Goal: Understand site structure: Grasp the organization and layout of the website

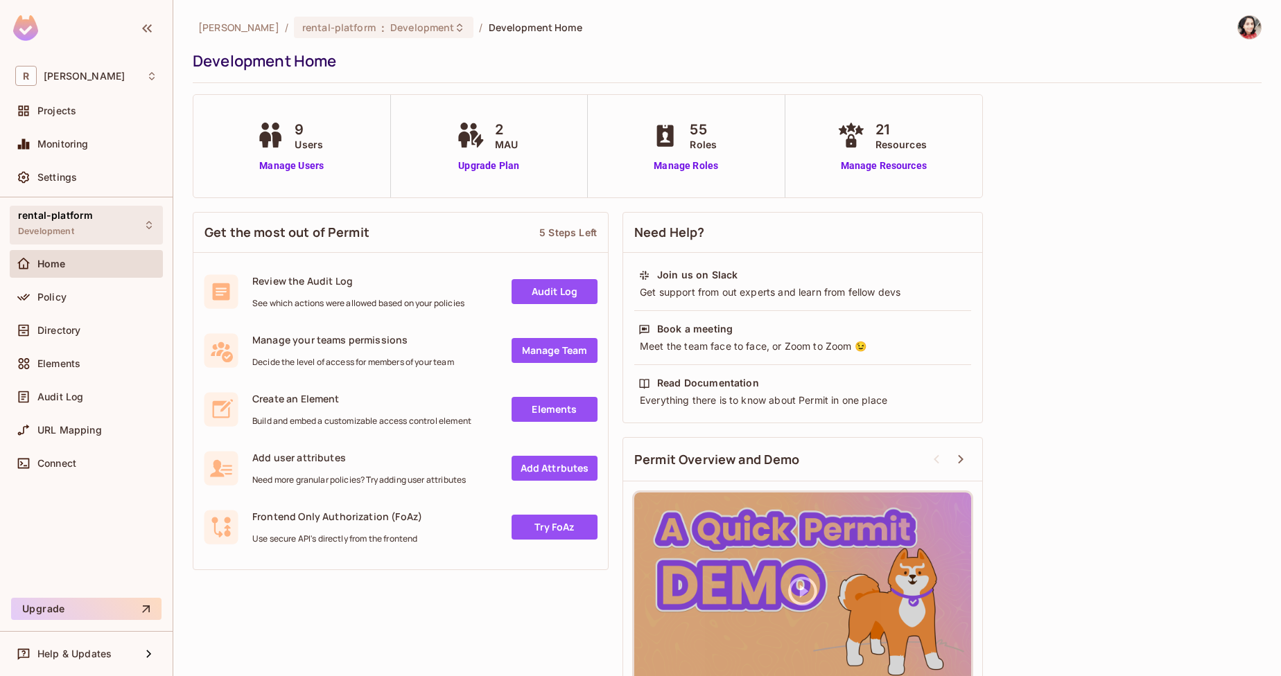
click at [67, 236] on span "Development" at bounding box center [46, 231] width 56 height 11
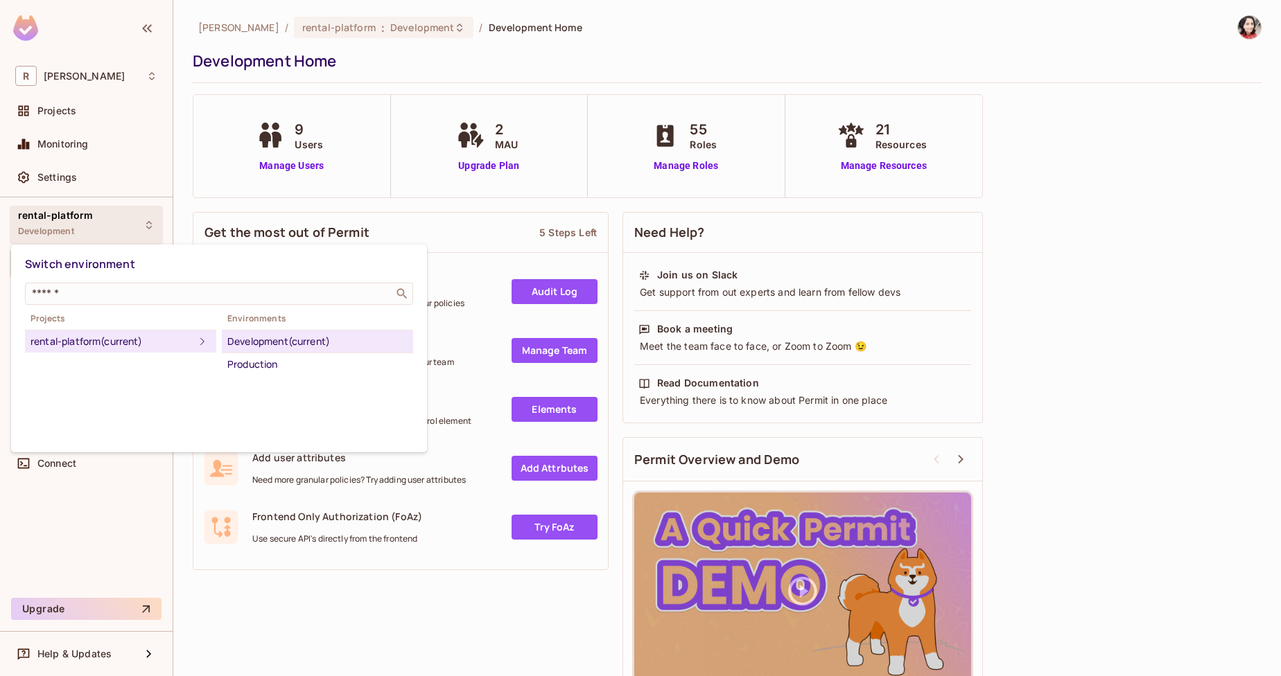
click at [252, 342] on div "Development (current)" at bounding box center [317, 341] width 180 height 17
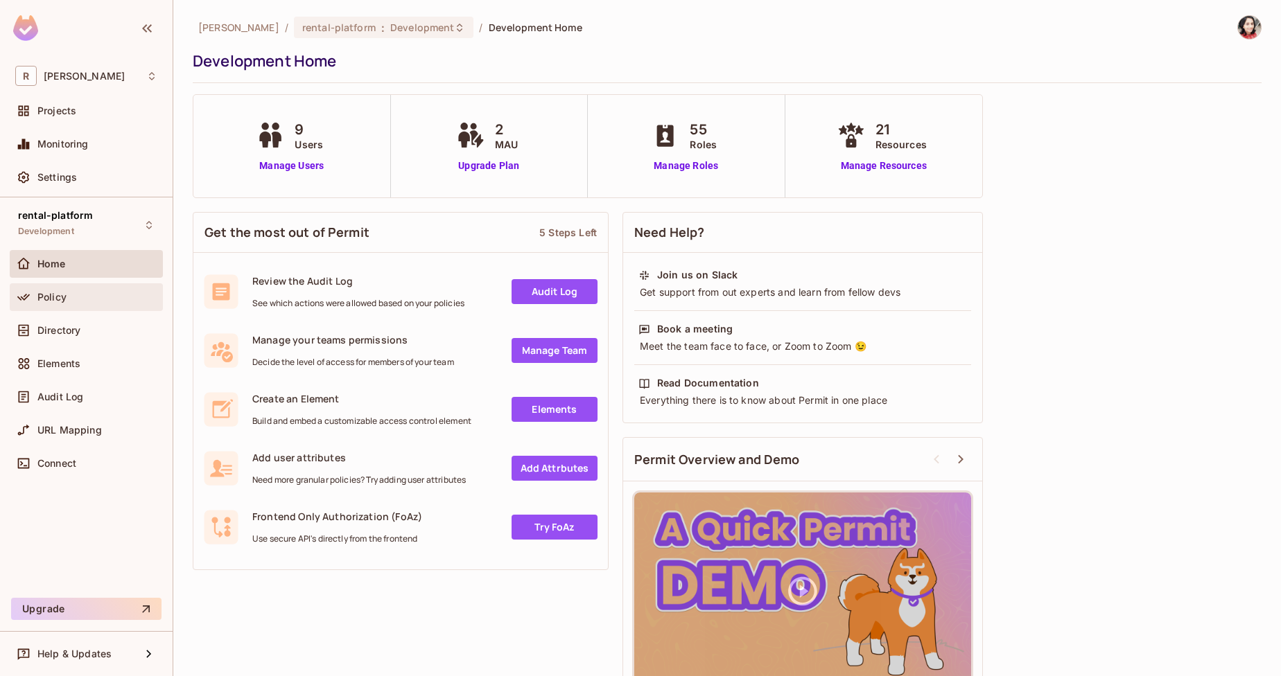
click at [78, 299] on div "Policy" at bounding box center [97, 297] width 120 height 11
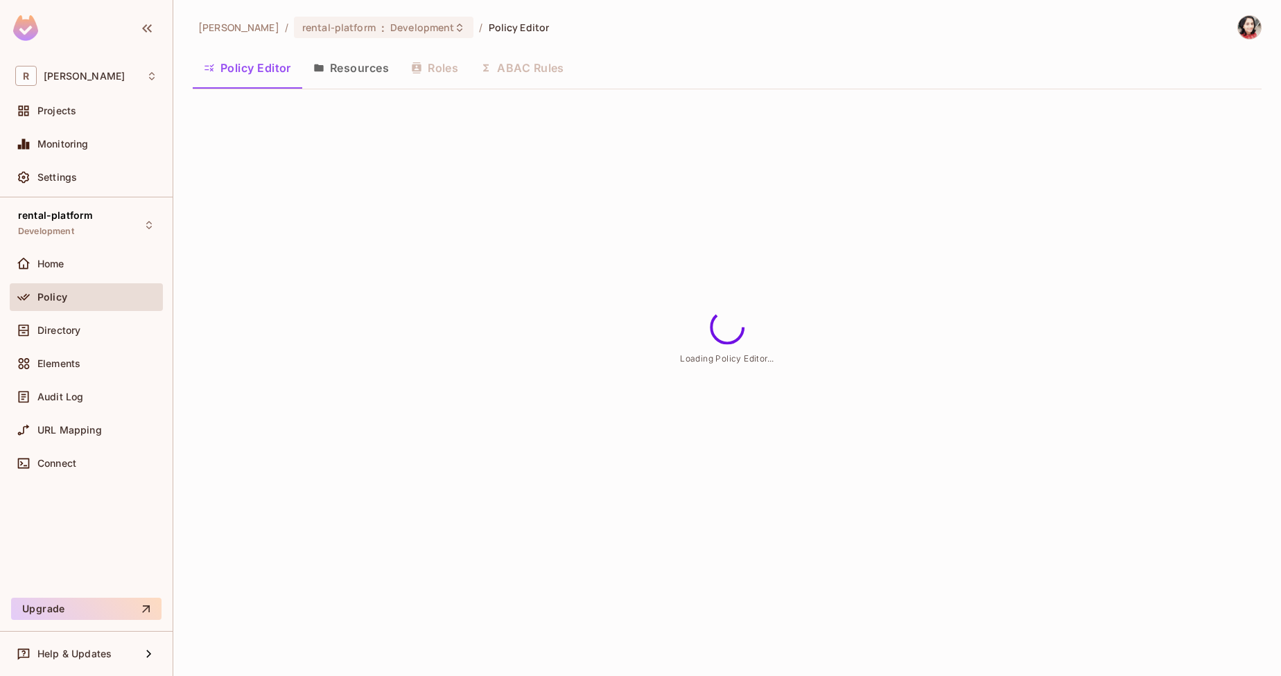
click at [367, 76] on button "Resources" at bounding box center [351, 68] width 98 height 35
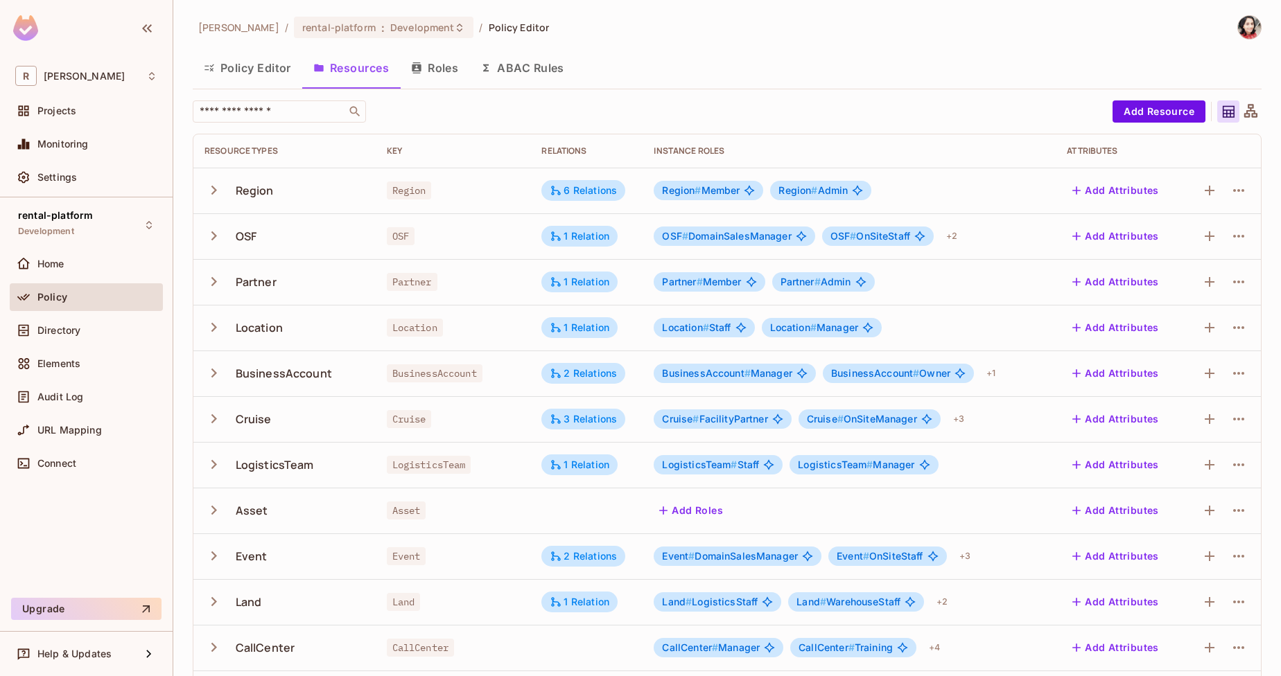
click at [211, 238] on icon "button" at bounding box center [213, 236] width 19 height 19
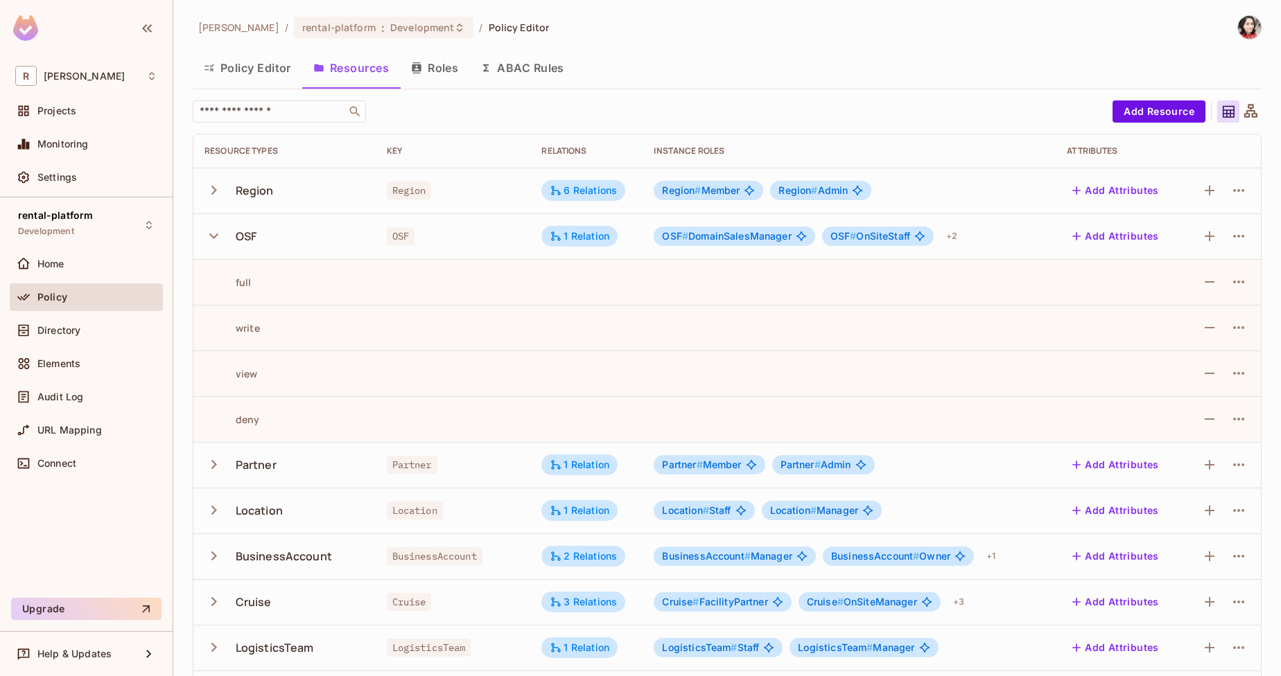
click at [211, 238] on icon "button" at bounding box center [213, 236] width 19 height 19
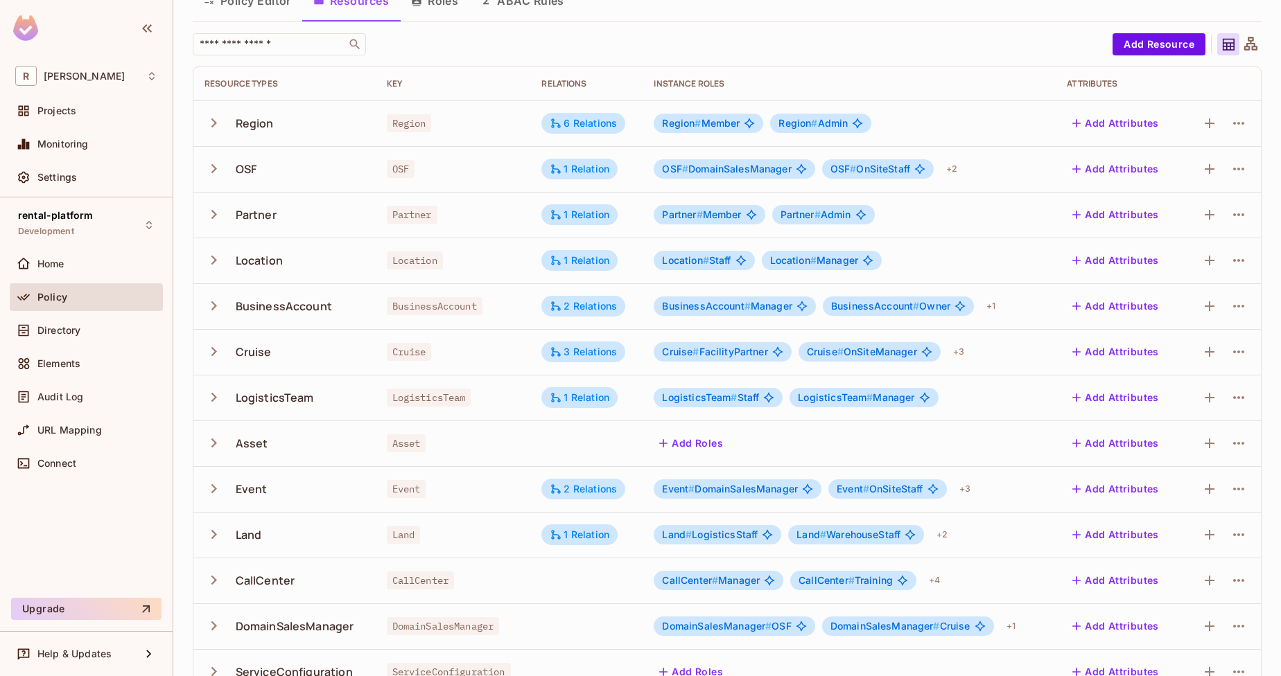
scroll to position [166, 0]
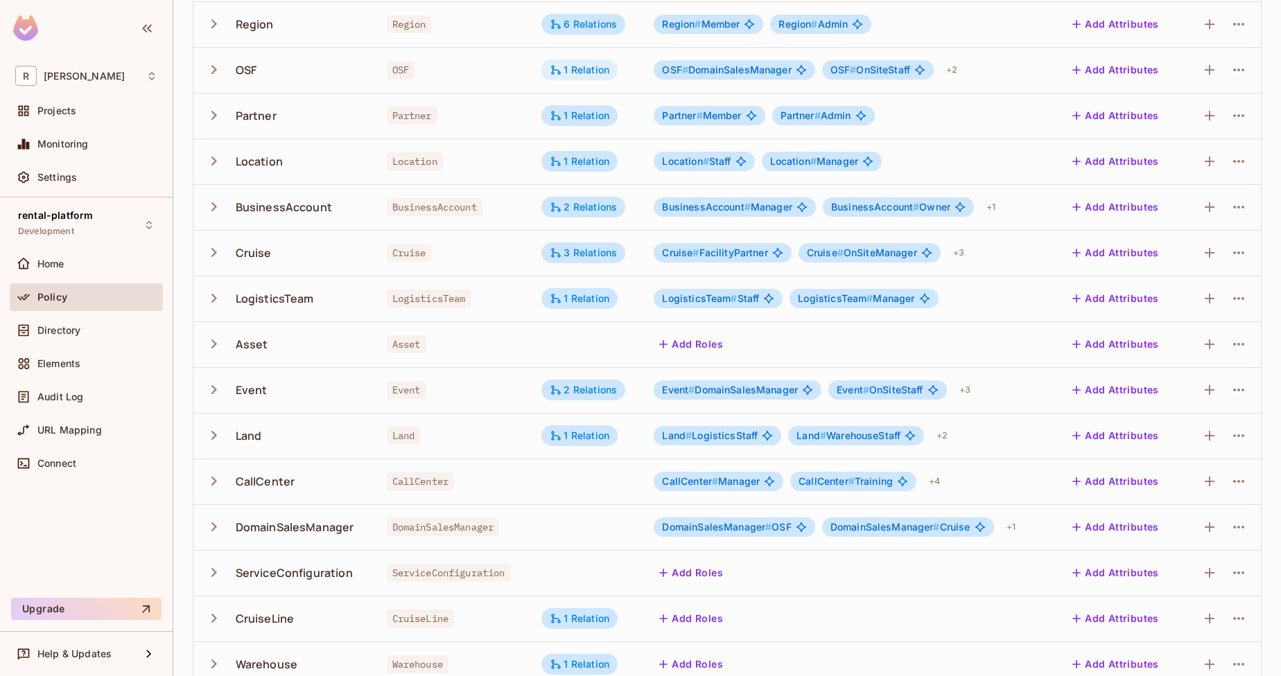
click at [573, 64] on div "1 Relation" at bounding box center [580, 70] width 60 height 12
click at [999, 49] on div at bounding box center [640, 338] width 1281 height 676
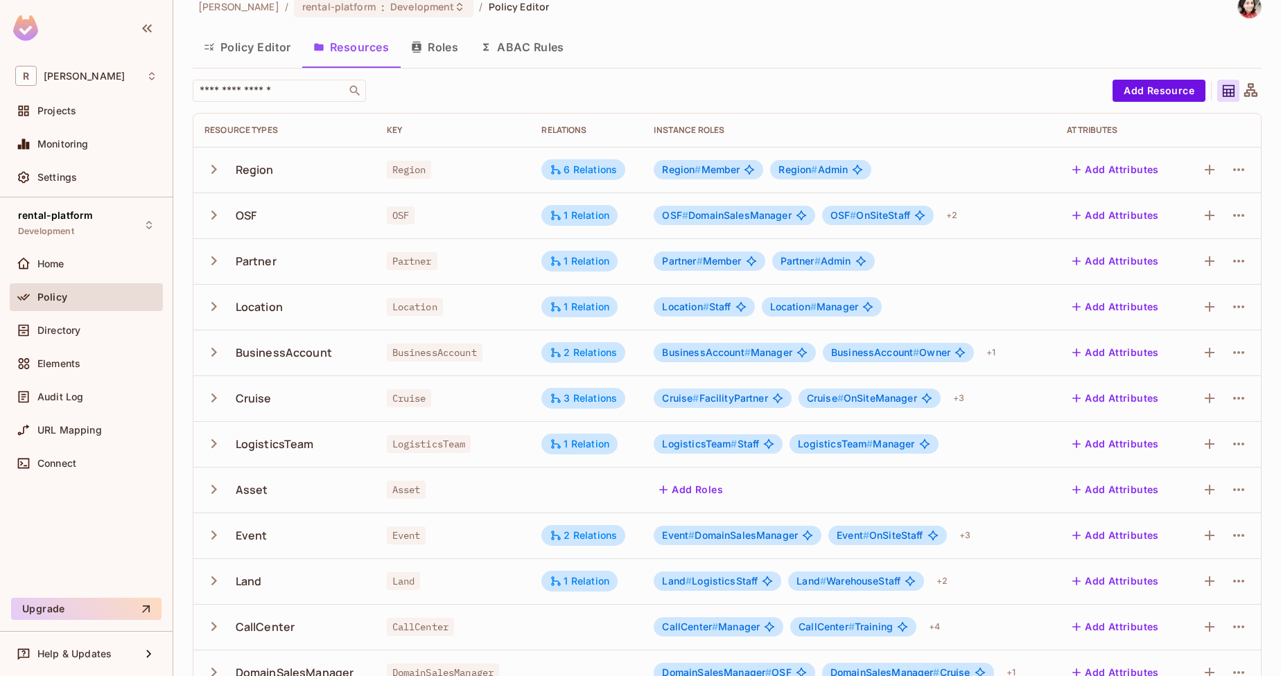
scroll to position [0, 0]
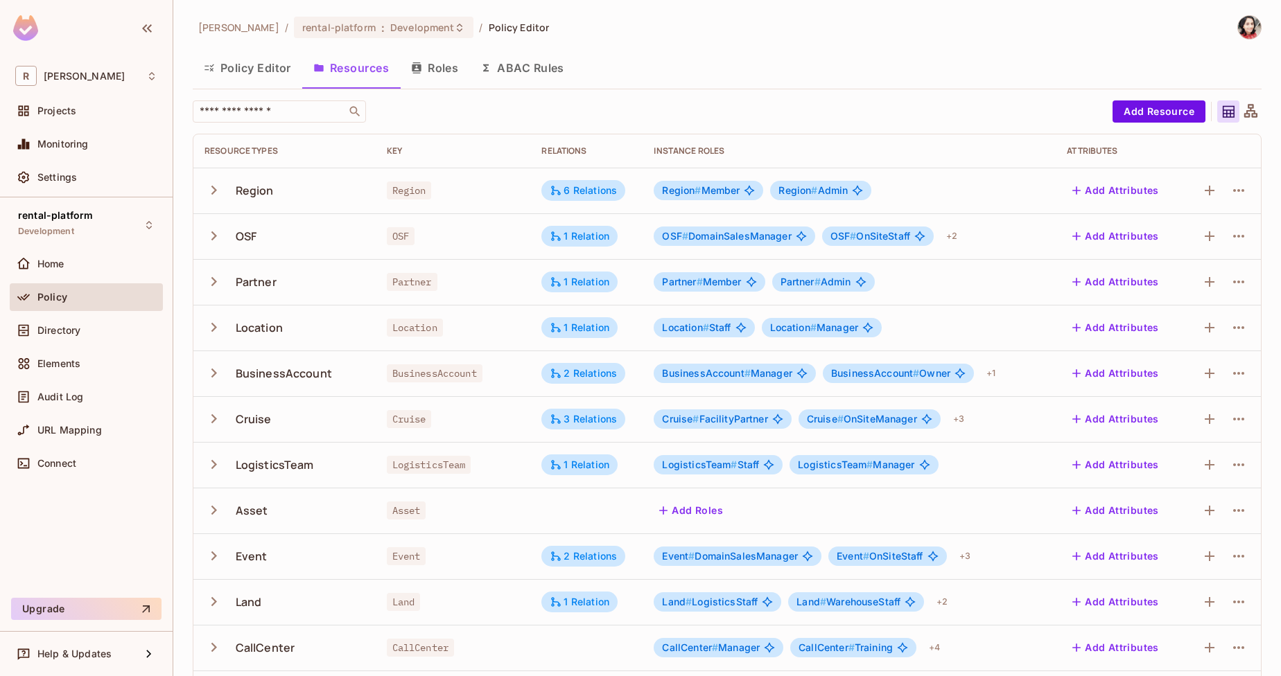
click at [245, 80] on button "Policy Editor" at bounding box center [248, 68] width 110 height 35
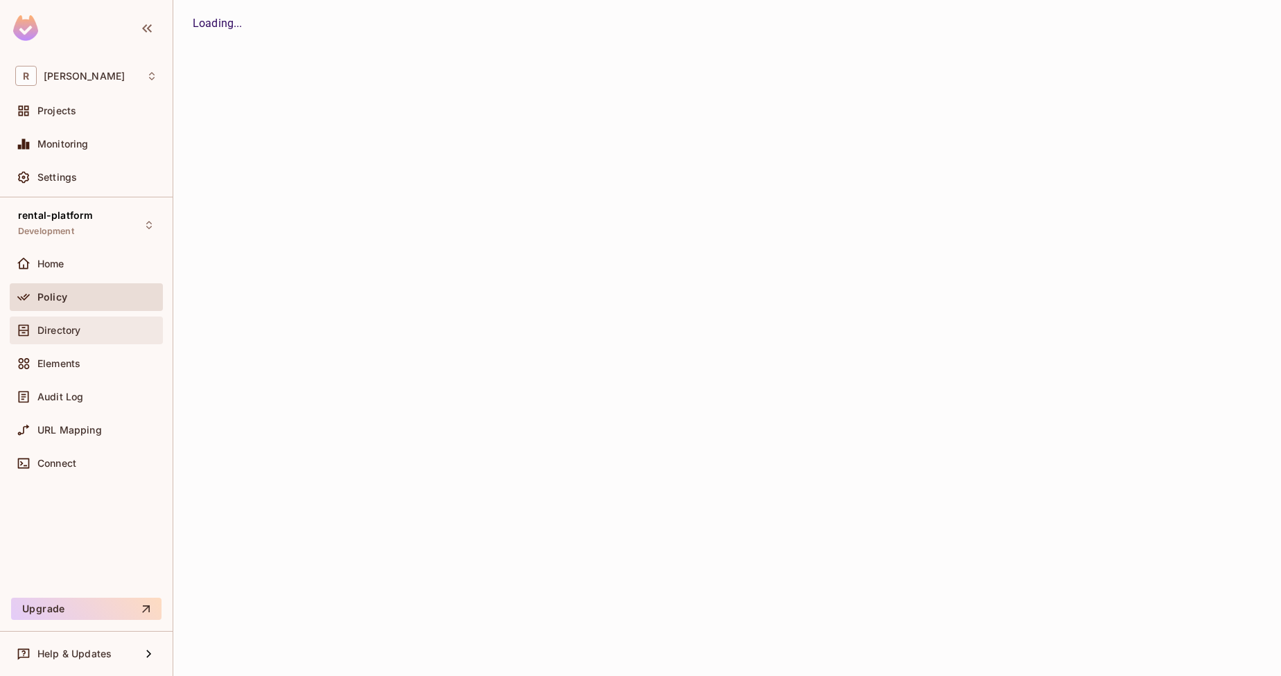
click at [65, 328] on span "Directory" at bounding box center [58, 330] width 43 height 11
click at [73, 334] on span "Directory" at bounding box center [59, 330] width 45 height 11
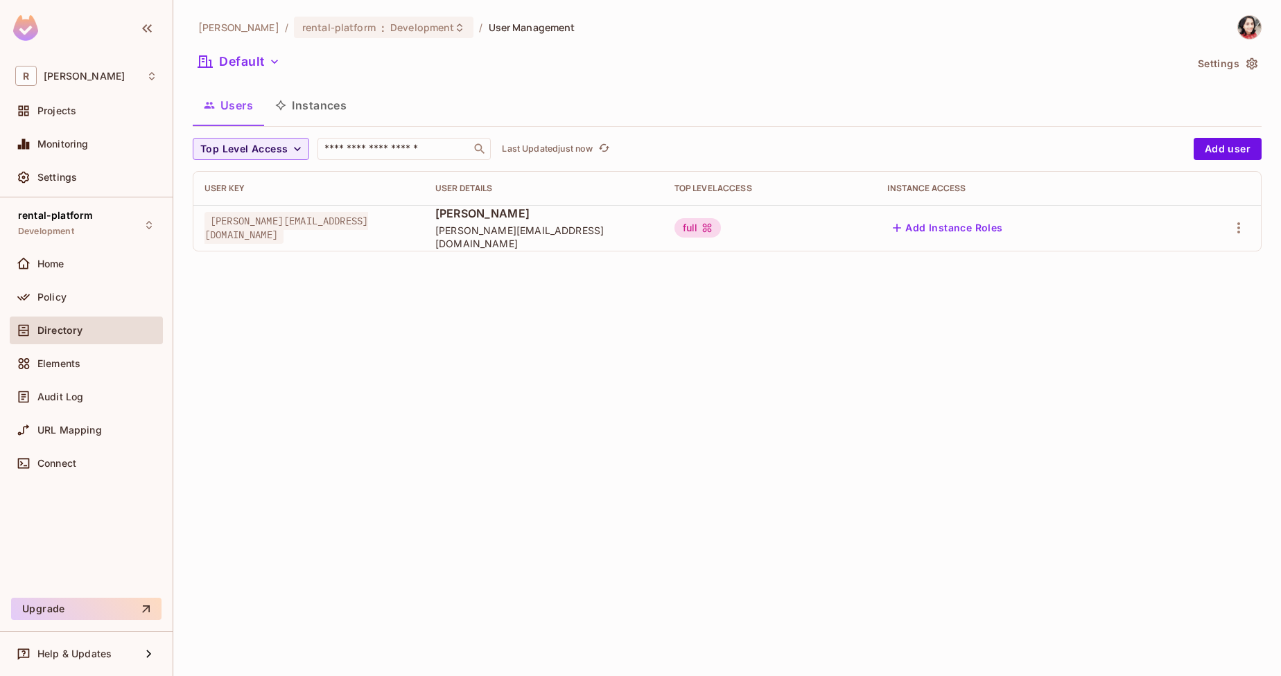
click at [315, 100] on button "Instances" at bounding box center [311, 105] width 94 height 35
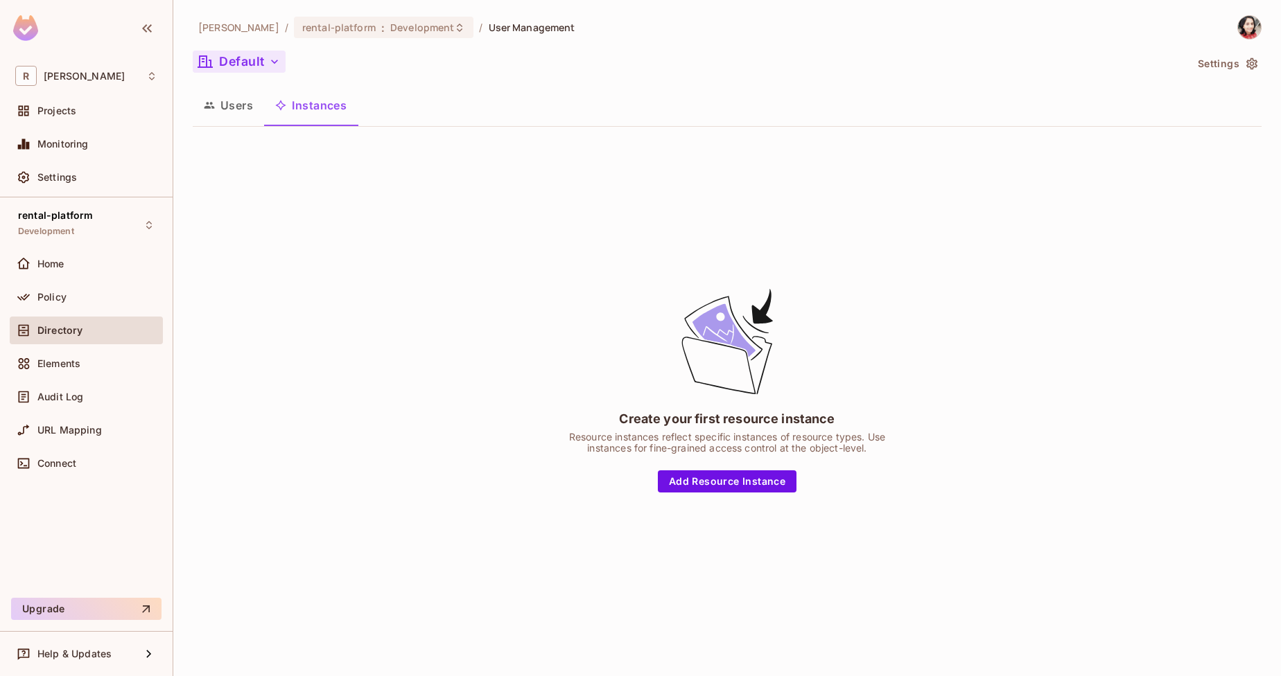
click at [262, 58] on button "Default" at bounding box center [239, 62] width 93 height 22
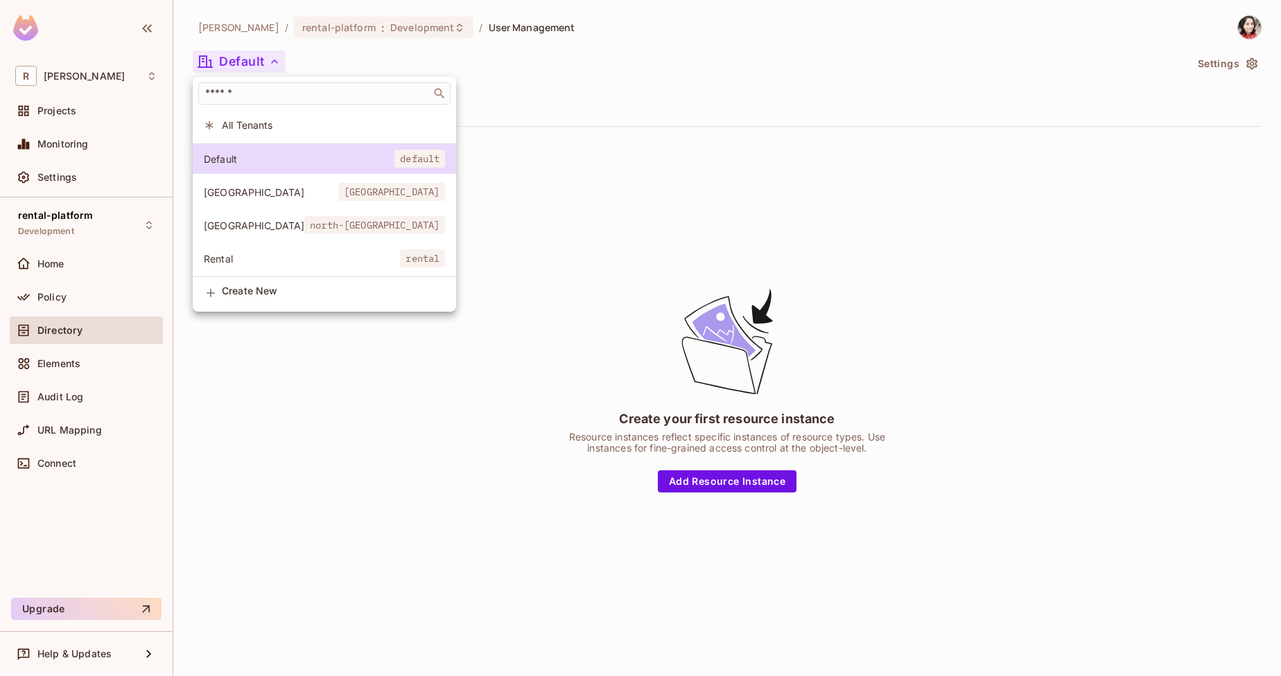
click at [213, 260] on span "Rental" at bounding box center [302, 258] width 196 height 13
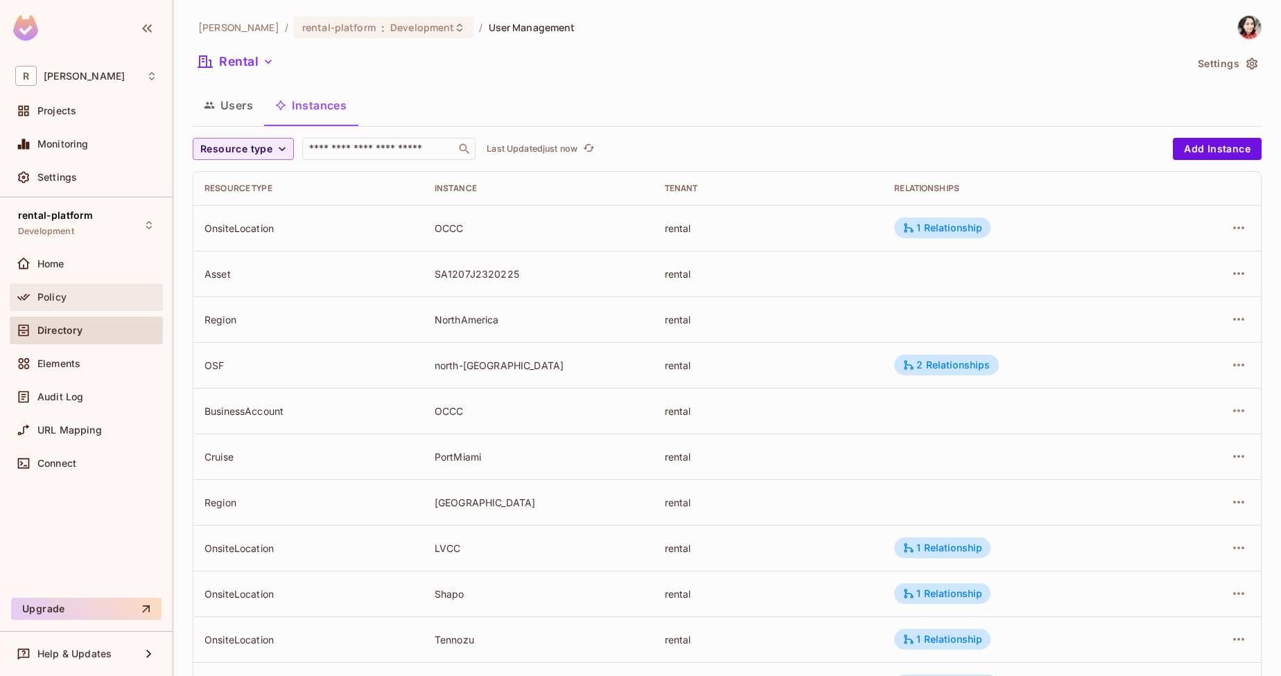
click at [65, 297] on span "Policy" at bounding box center [51, 297] width 29 height 11
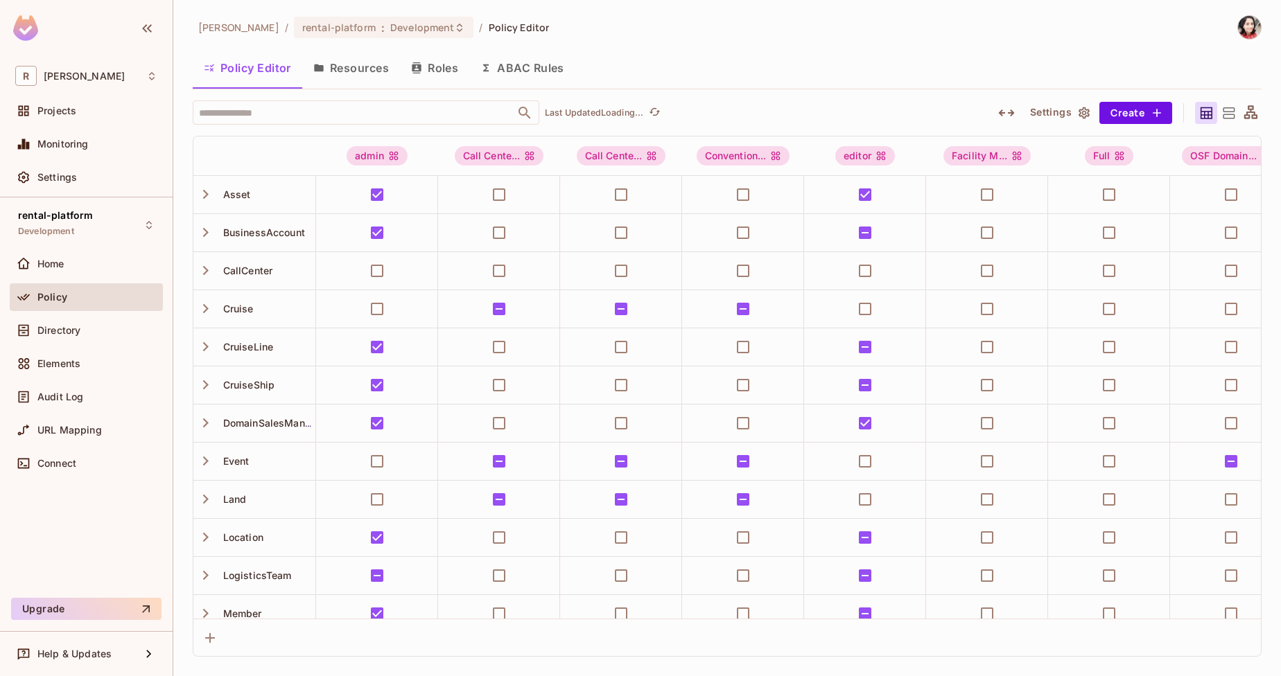
click at [349, 69] on button "Resources" at bounding box center [351, 68] width 98 height 35
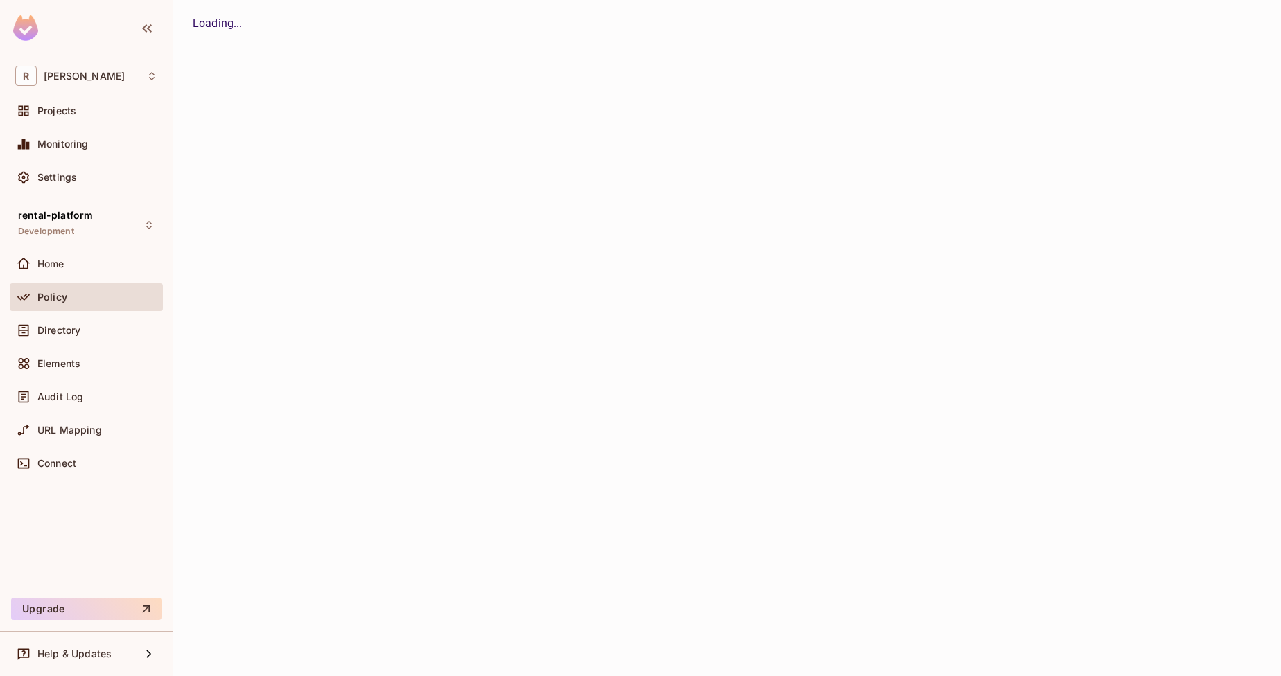
click at [361, 69] on div "[PERSON_NAME] / rental-platform : Development / Policy Editor Policy Editor Res…" at bounding box center [727, 338] width 1108 height 676
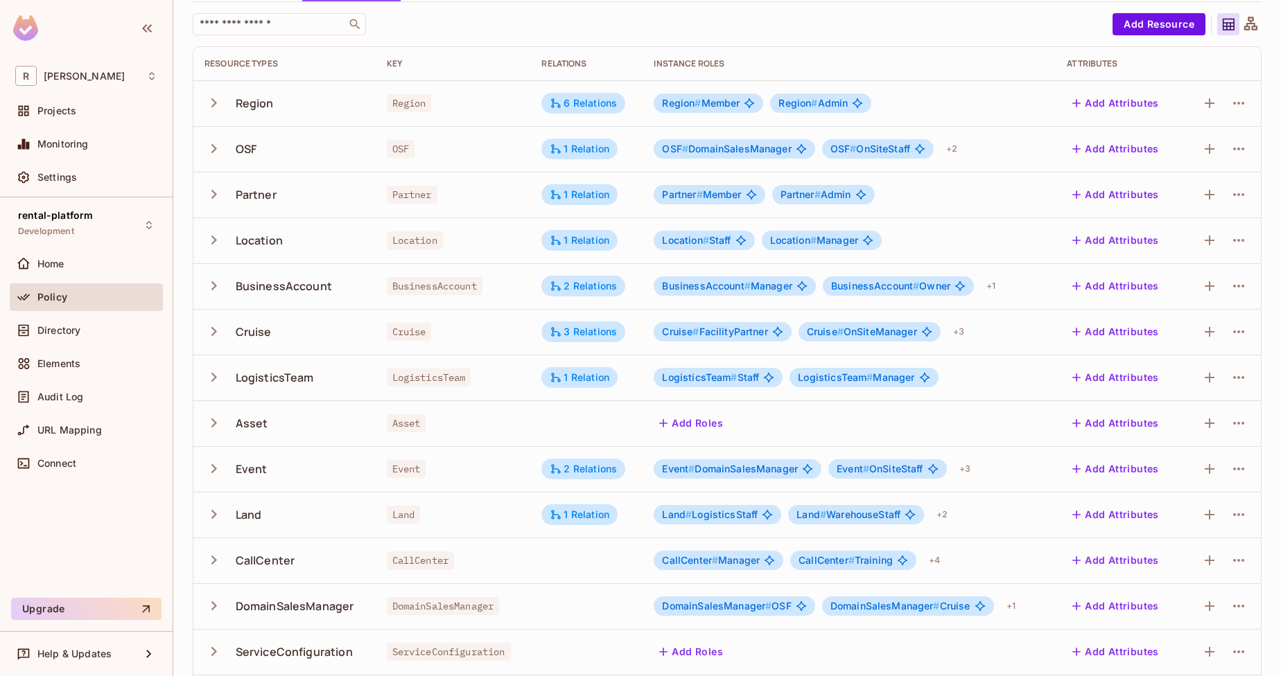
scroll to position [235, 0]
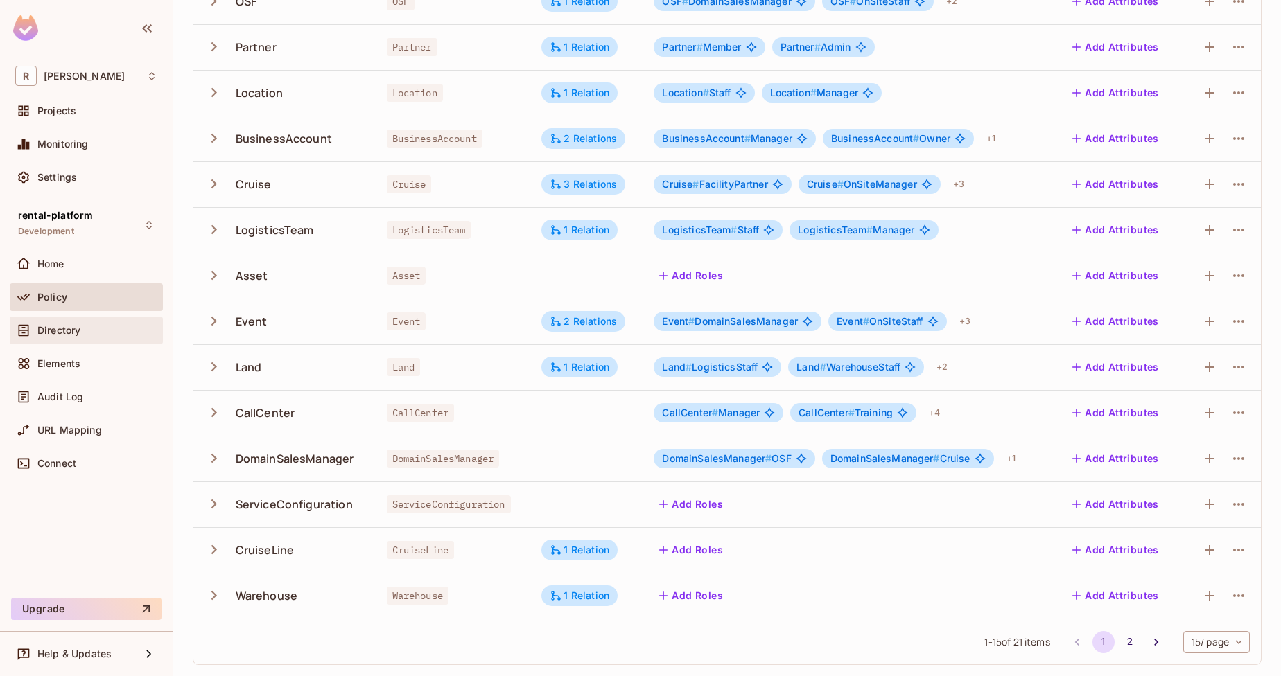
click at [77, 338] on div "Directory" at bounding box center [86, 330] width 142 height 17
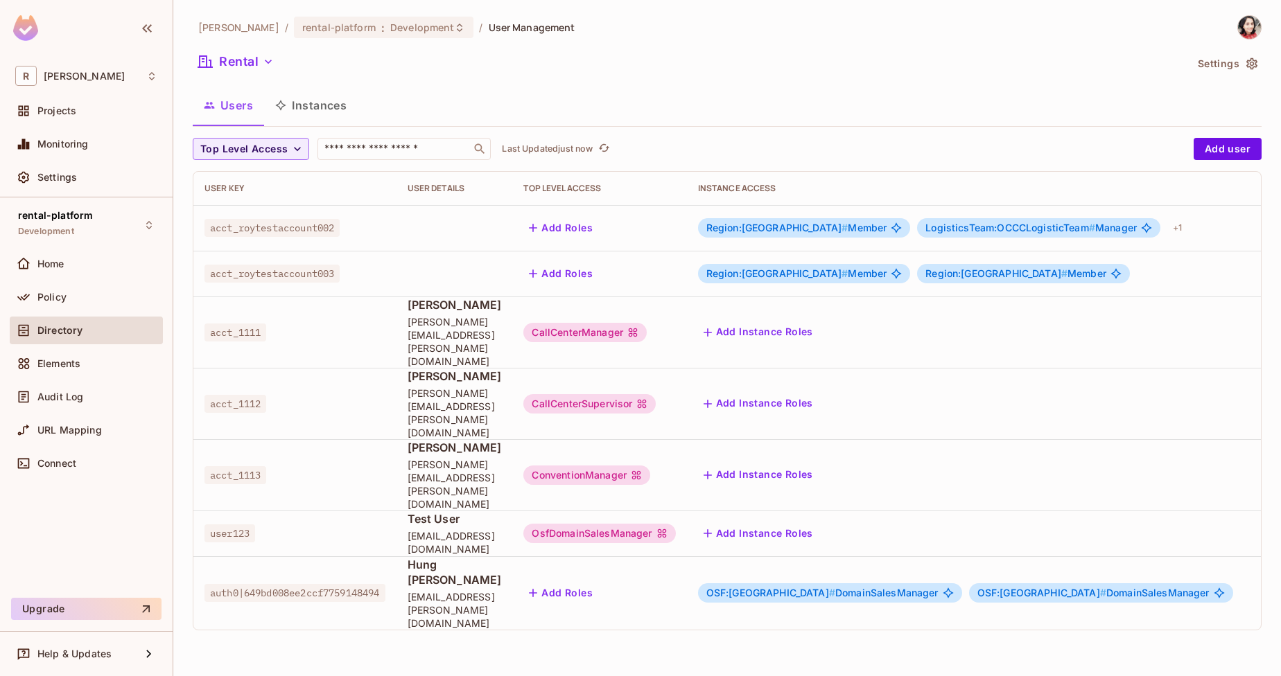
click at [322, 106] on button "Instances" at bounding box center [311, 105] width 94 height 35
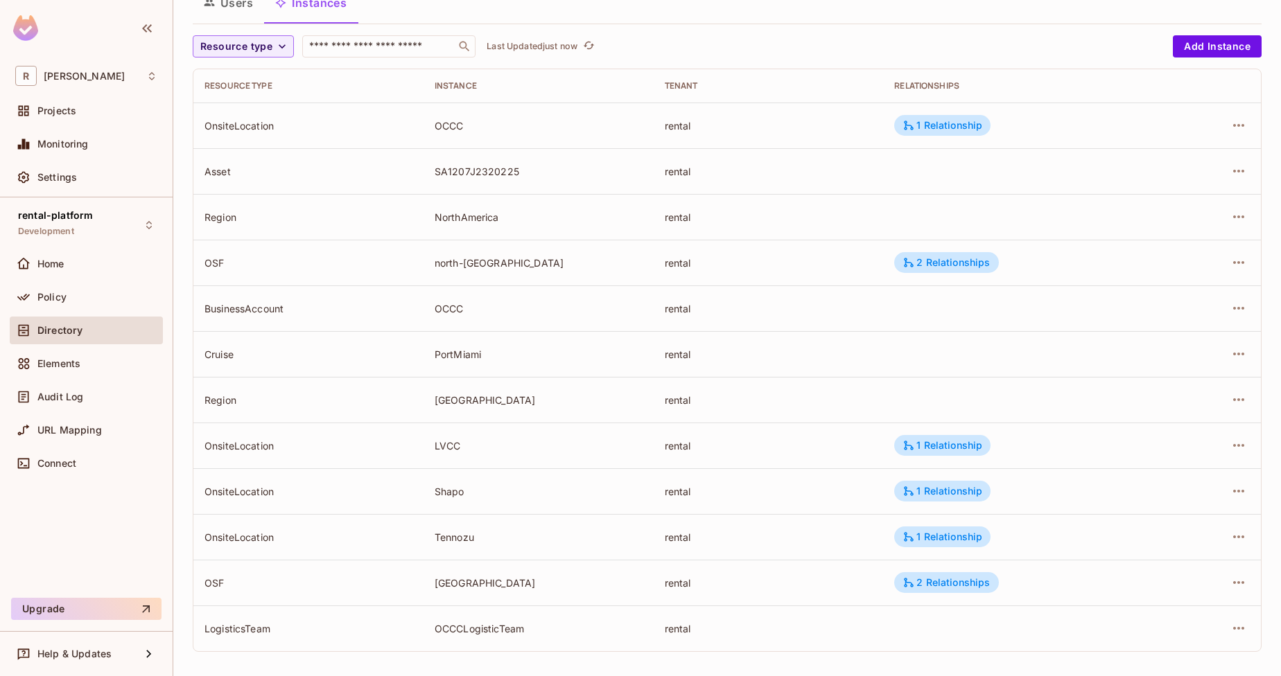
scroll to position [109, 0]
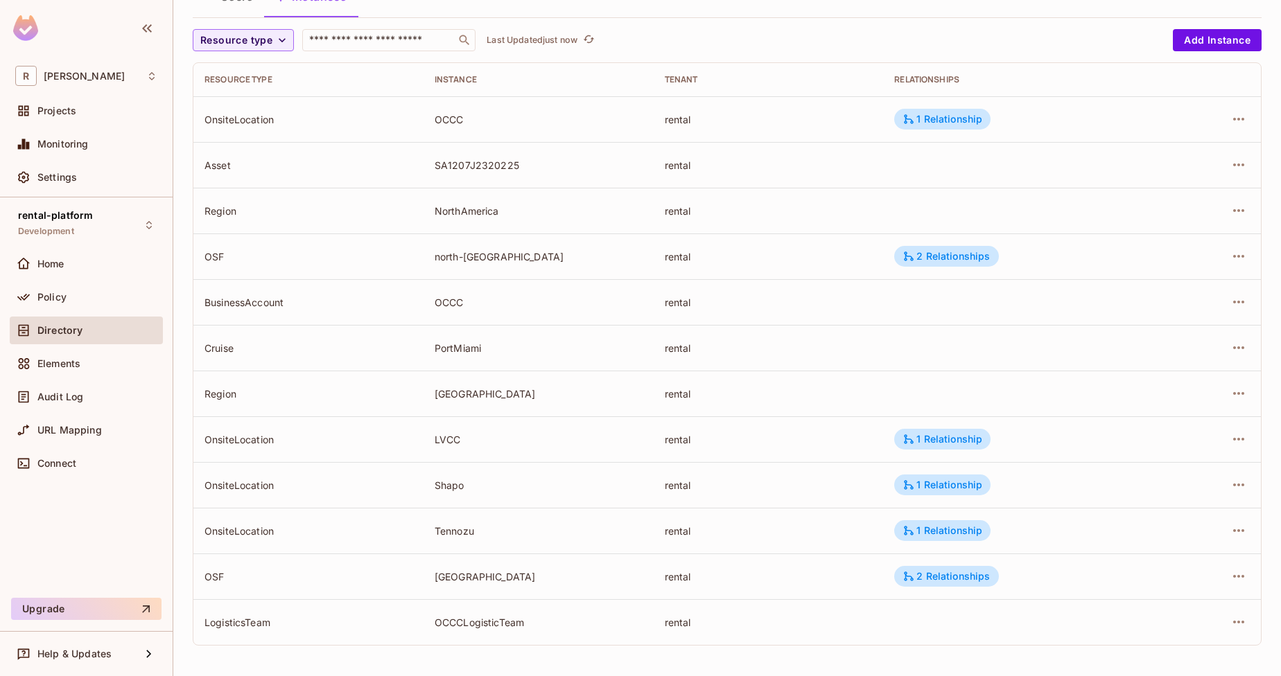
click at [226, 209] on div "Region" at bounding box center [308, 210] width 208 height 13
click at [216, 157] on td "Asset" at bounding box center [308, 165] width 230 height 46
drag, startPoint x: 240, startPoint y: 406, endPoint x: 283, endPoint y: 521, distance: 122.4
click at [260, 496] on tbody "OnsiteLocation OCCC rental 1 Relationship Asset SA1207J2320225 rental Region [G…" at bounding box center [726, 370] width 1067 height 549
